Goal: Register for event/course

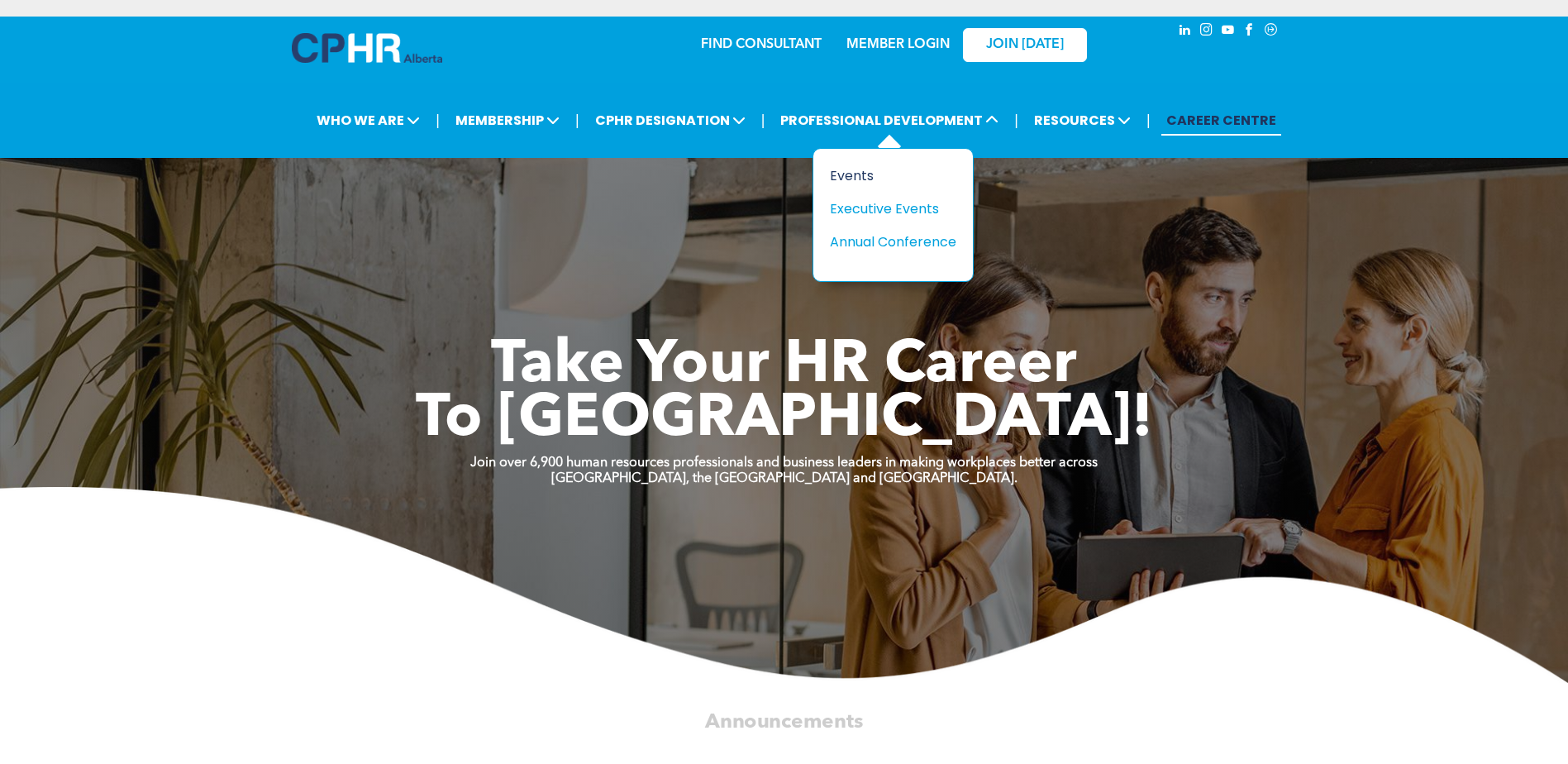
click at [851, 171] on div "Events" at bounding box center [886, 175] width 114 height 20
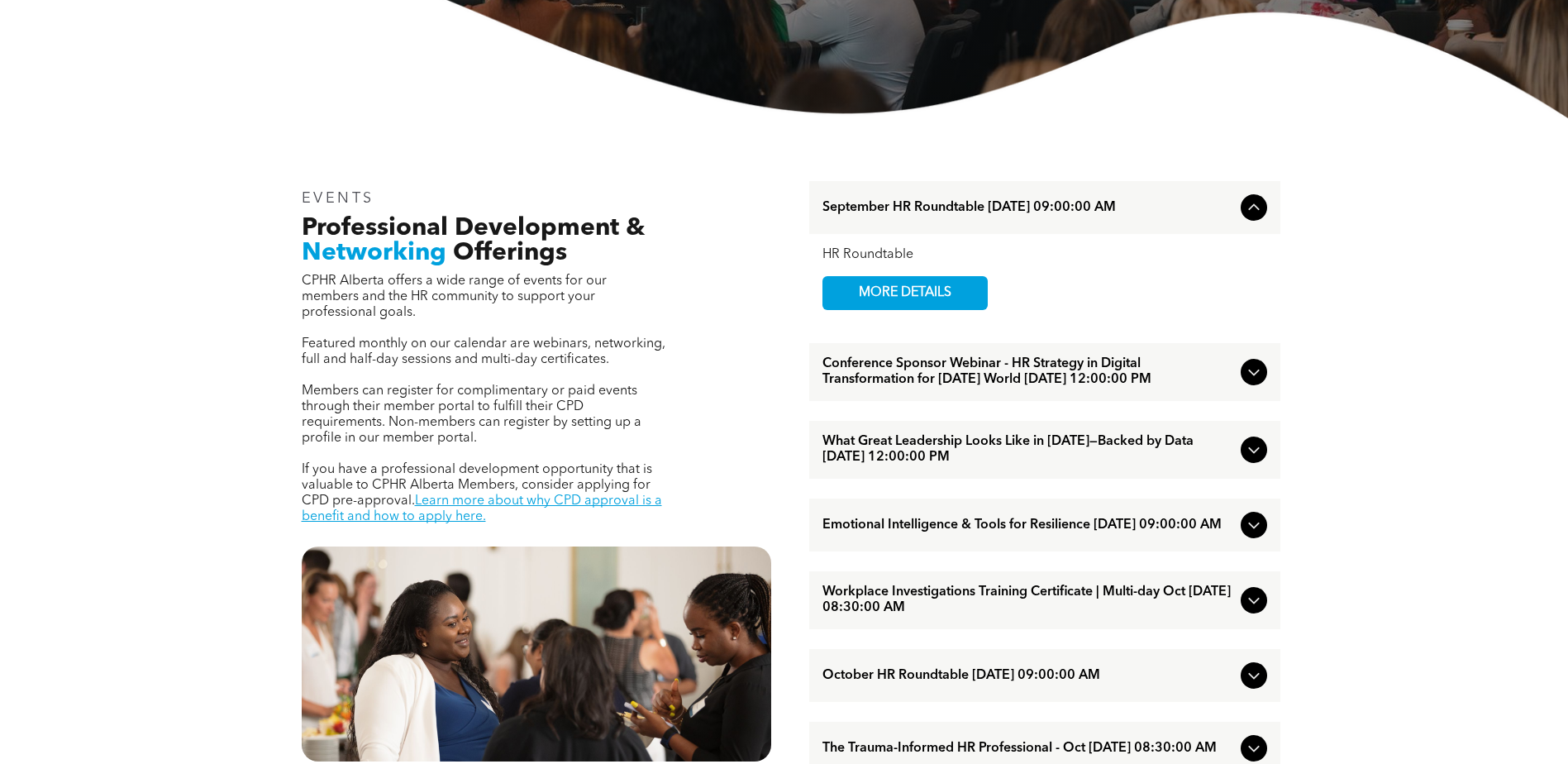
scroll to position [496, 0]
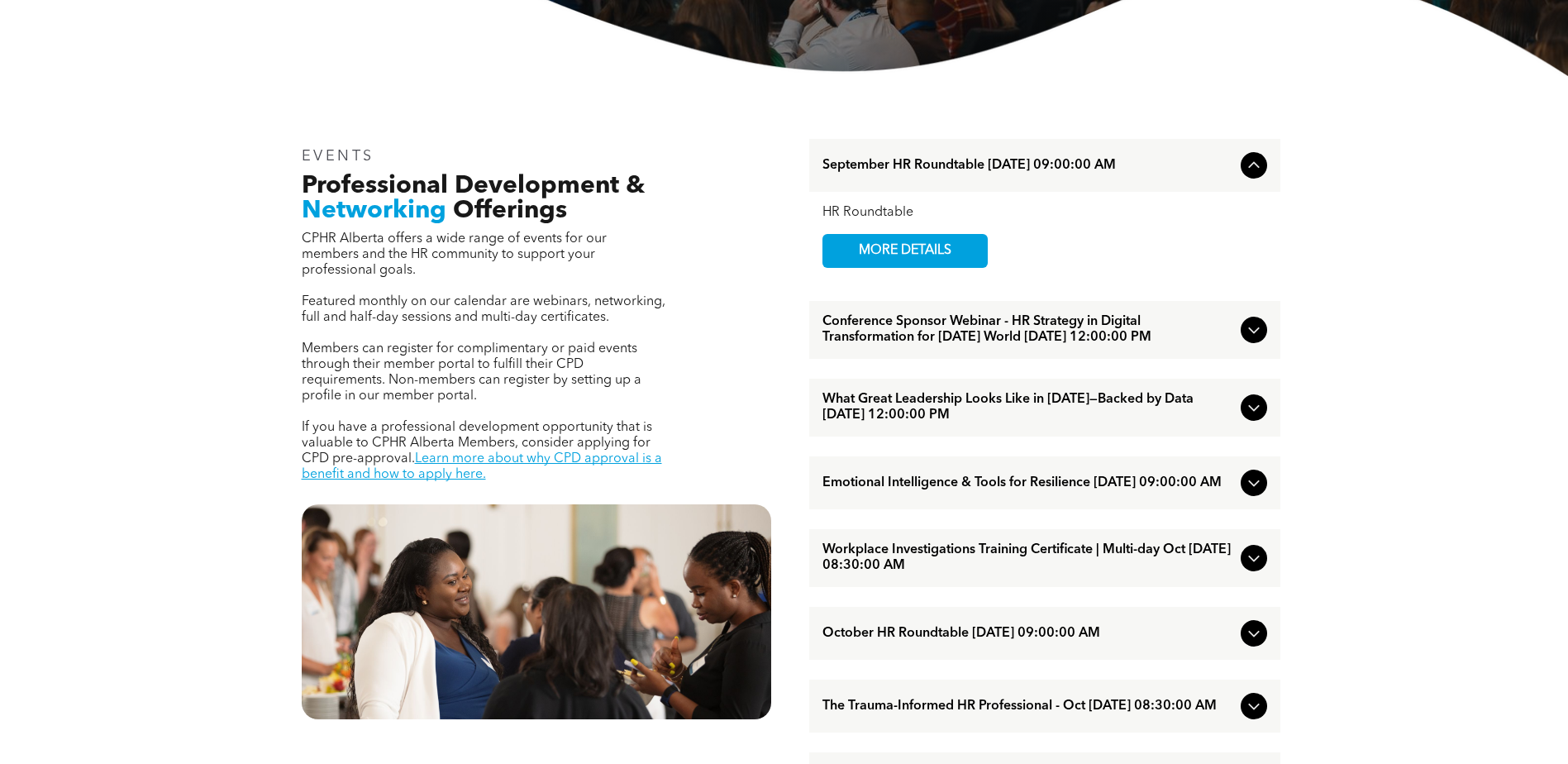
click at [1254, 336] on icon at bounding box center [1253, 329] width 19 height 19
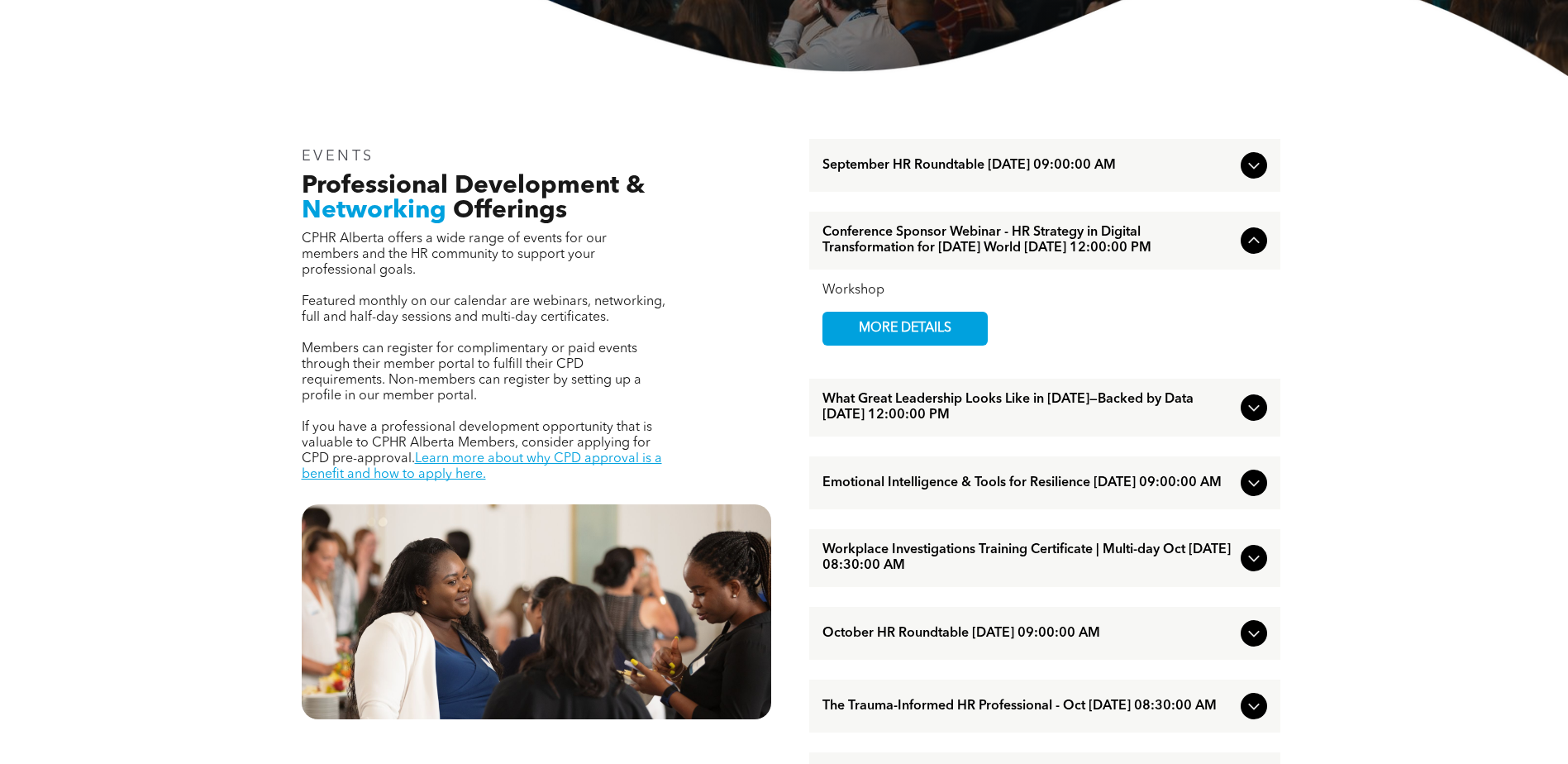
click at [1251, 492] on icon at bounding box center [1253, 482] width 19 height 19
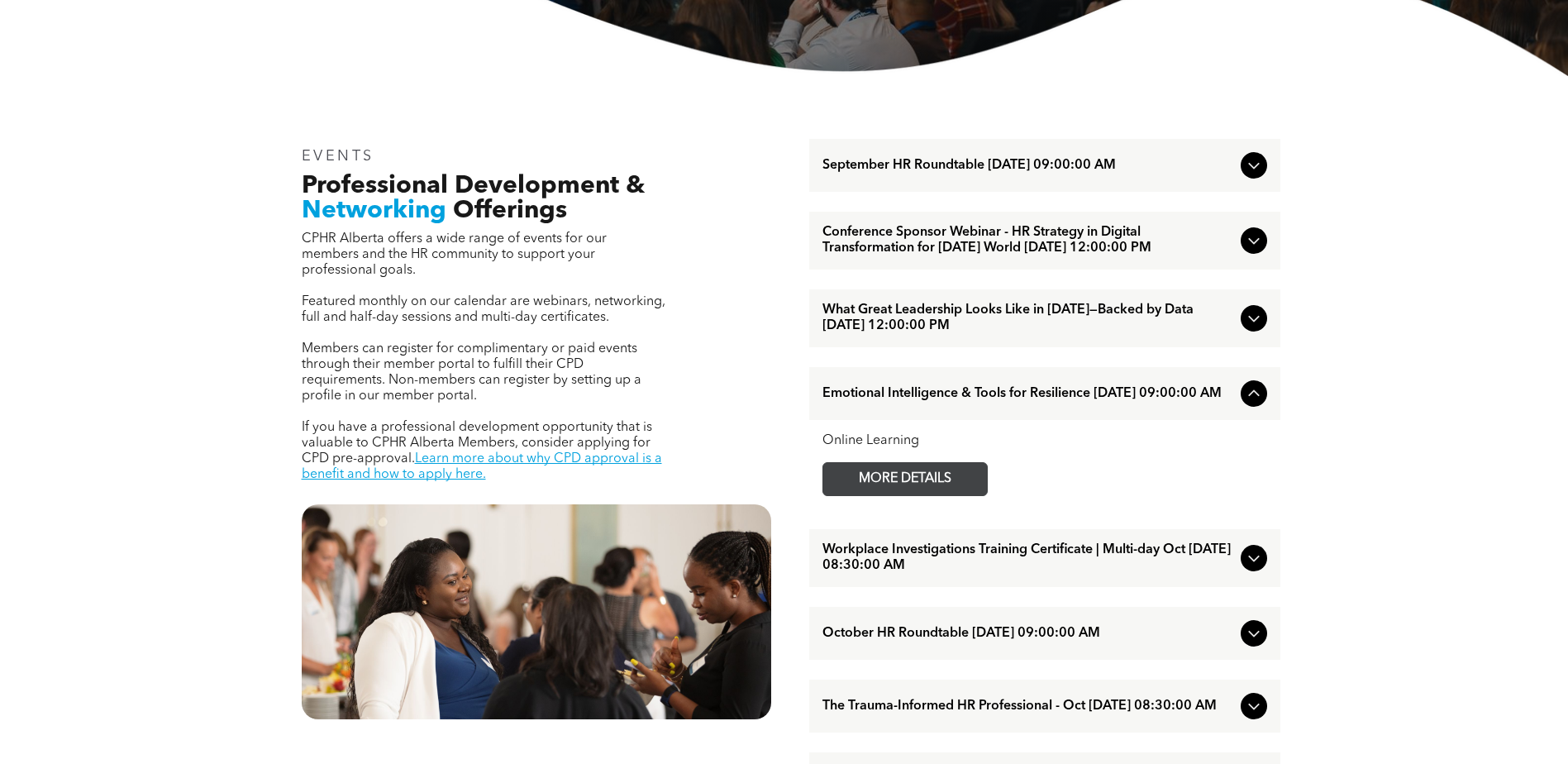
click at [906, 495] on span "MORE DETAILS" at bounding box center [905, 479] width 131 height 32
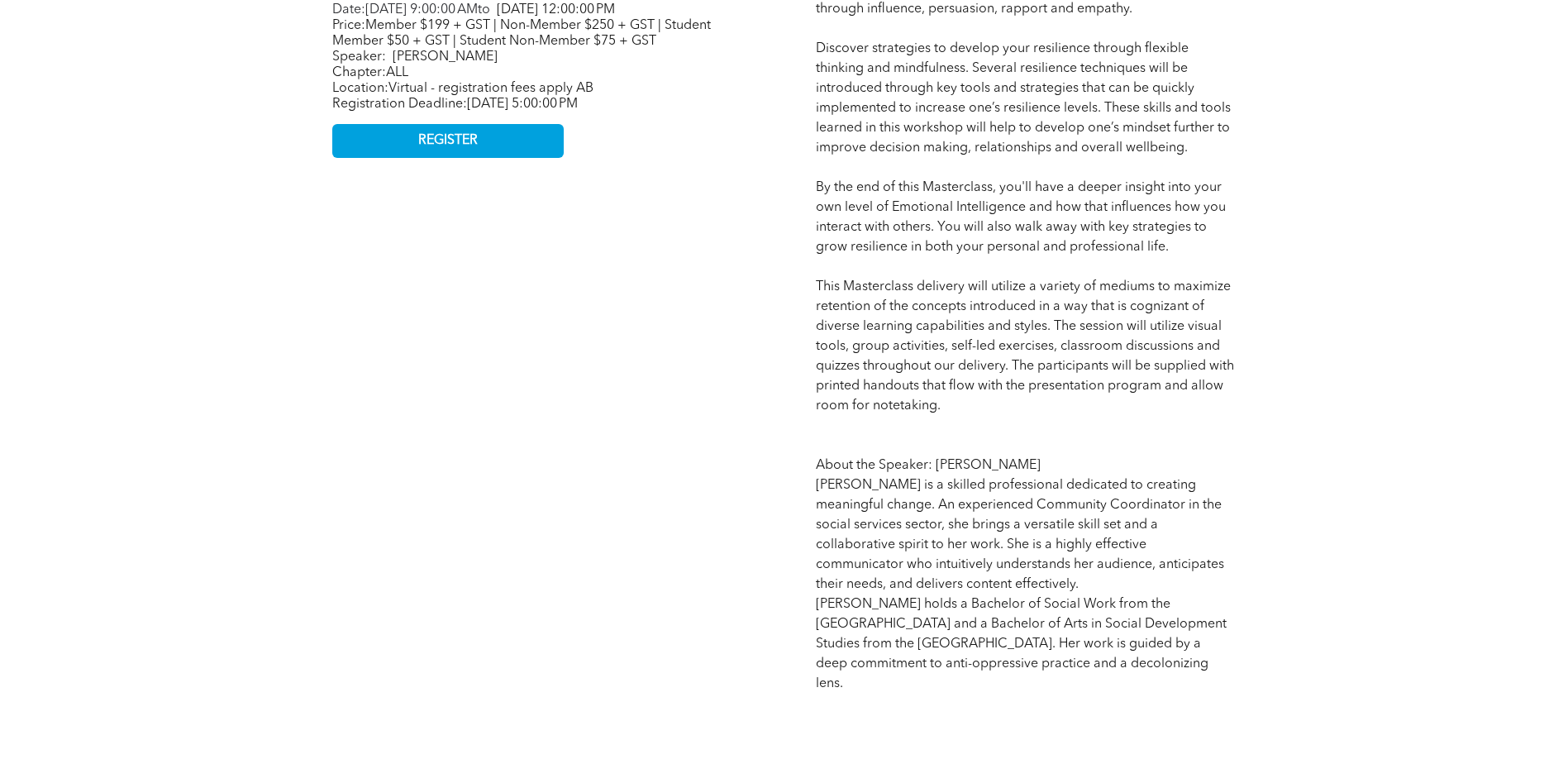
scroll to position [744, 0]
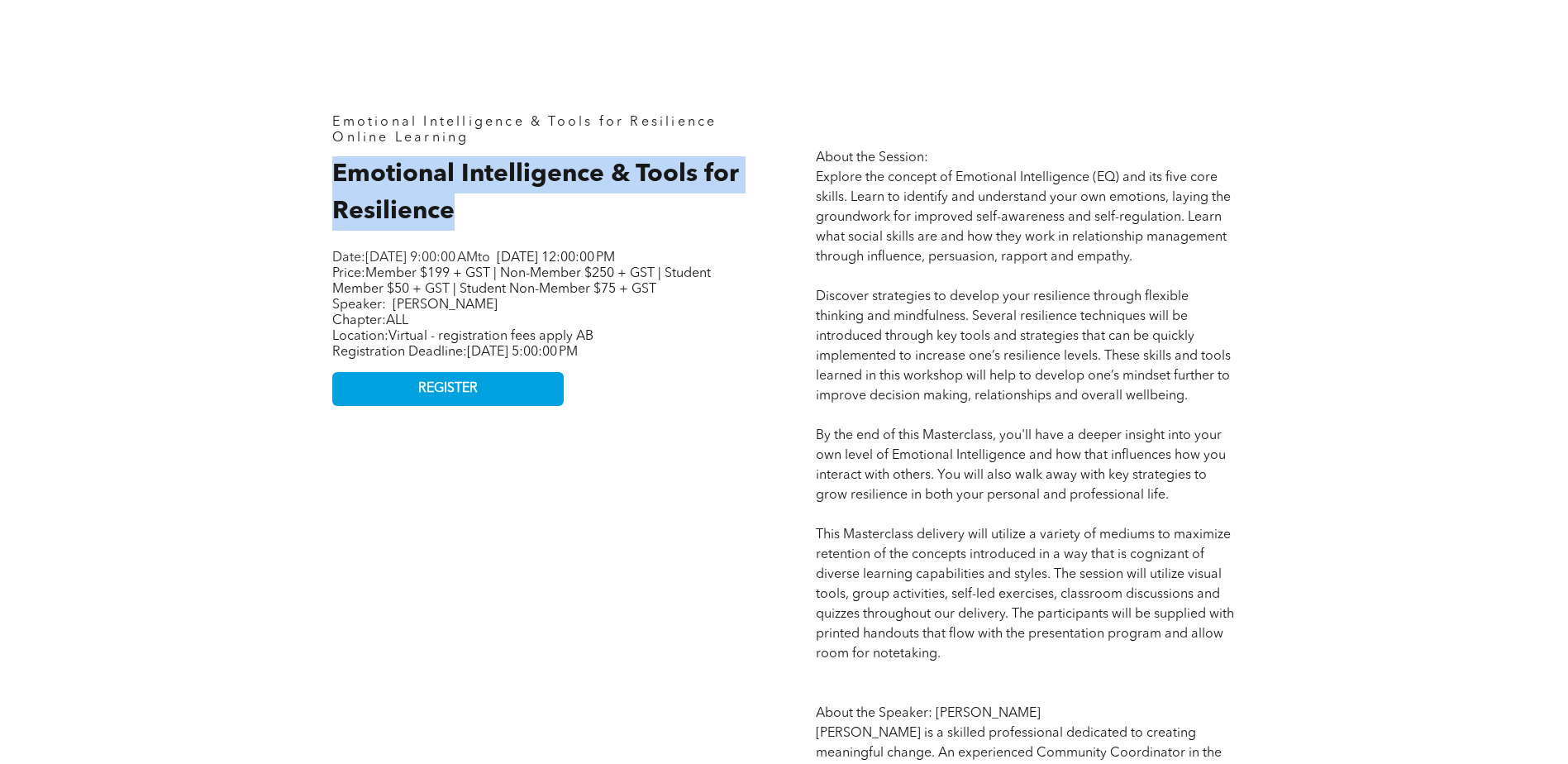
drag, startPoint x: 508, startPoint y: 218, endPoint x: 331, endPoint y: 179, distance: 181.2
click at [331, 179] on div "Emotional Intelligence & Tools for Resilience Online Learning Emotional Intelli…" at bounding box center [543, 528] width 447 height 853
copy span "Emotional Intelligence & Tools for Resilience"
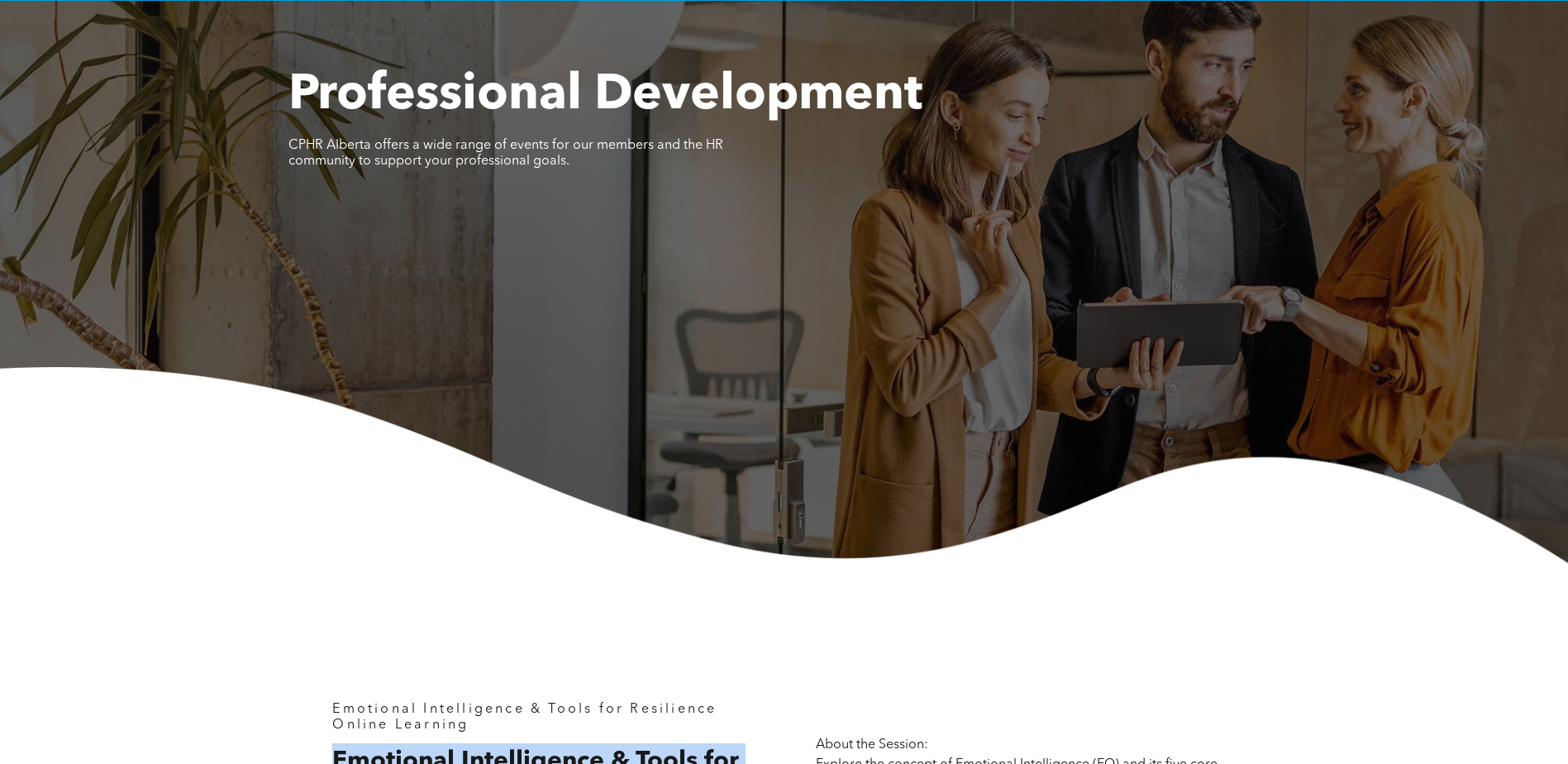
scroll to position [0, 0]
